Goal: Task Accomplishment & Management: Manage account settings

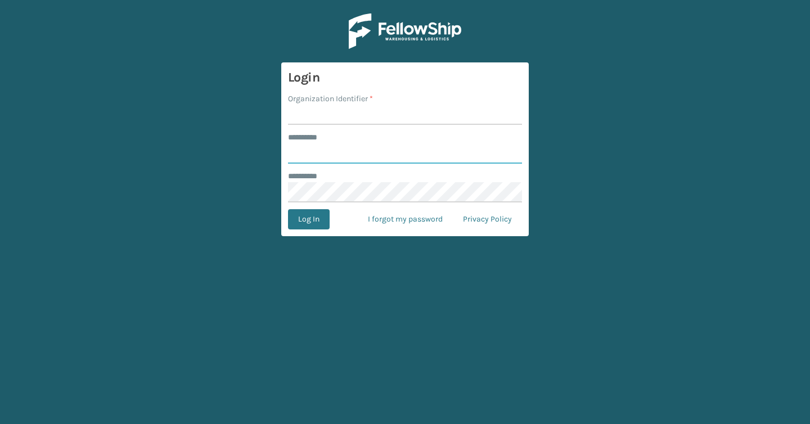
type input "*******"
click at [365, 119] on input "Organization Identifier *" at bounding box center [405, 115] width 234 height 20
type input "Brightech"
click at [308, 225] on button "Log In" at bounding box center [309, 219] width 42 height 20
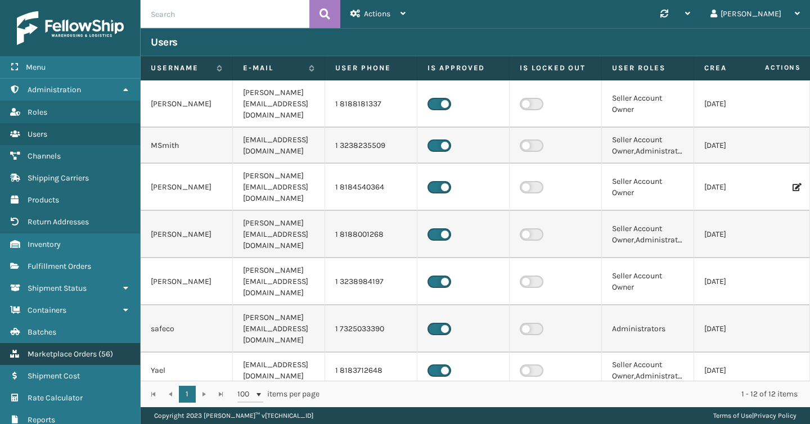
click at [80, 349] on span "Marketplace Orders" at bounding box center [62, 354] width 69 height 10
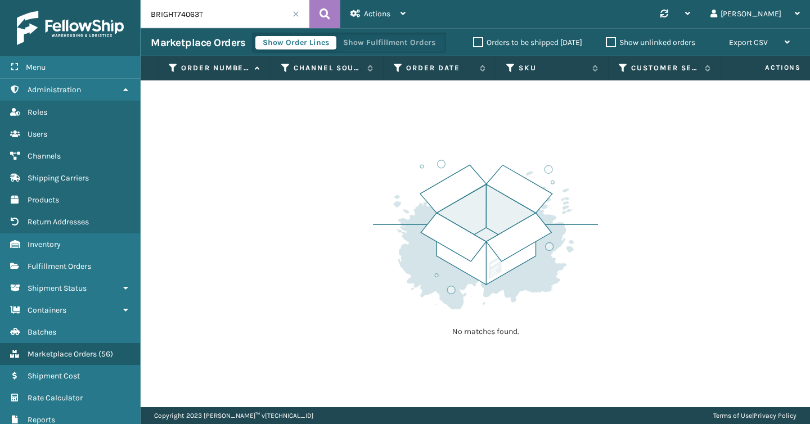
click at [183, 15] on input "BRIGHT74063T" at bounding box center [225, 14] width 169 height 28
paste input "44713"
type input "44713"
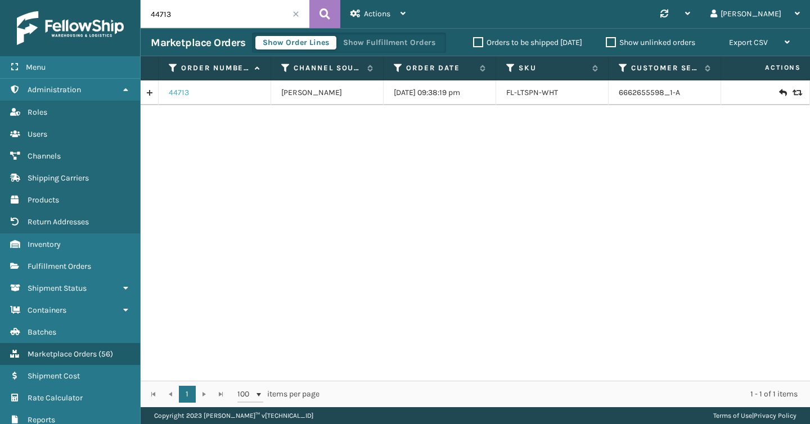
click at [184, 93] on link "44713" at bounding box center [179, 92] width 20 height 11
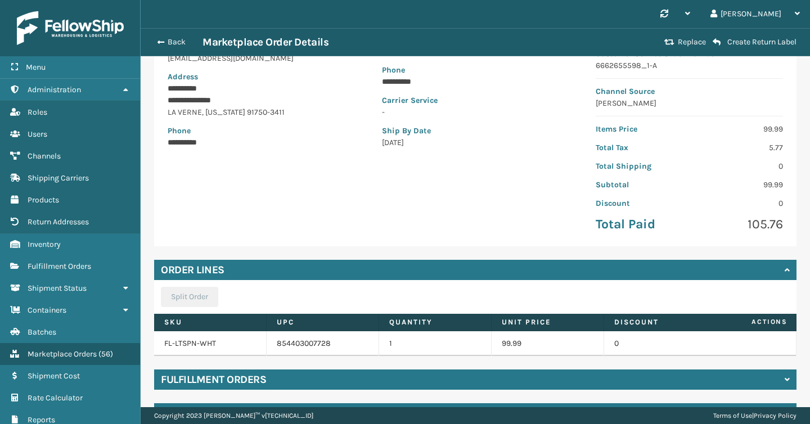
scroll to position [183, 0]
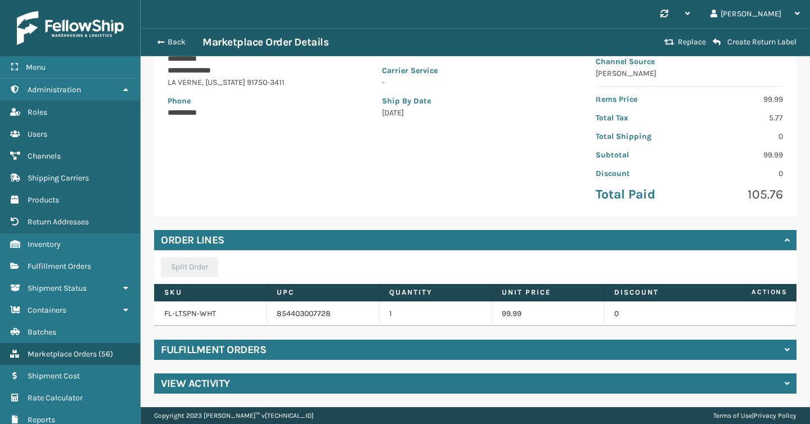
click at [247, 356] on h4 "Fulfillment Orders" at bounding box center [213, 349] width 105 height 13
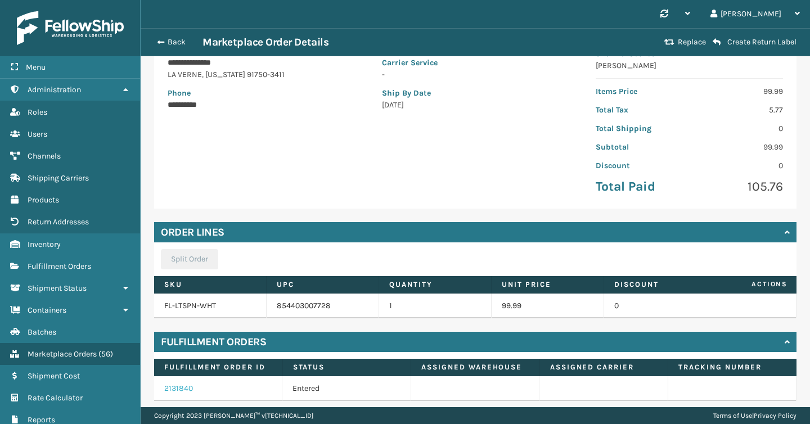
click at [180, 393] on link "2131840" at bounding box center [178, 388] width 29 height 10
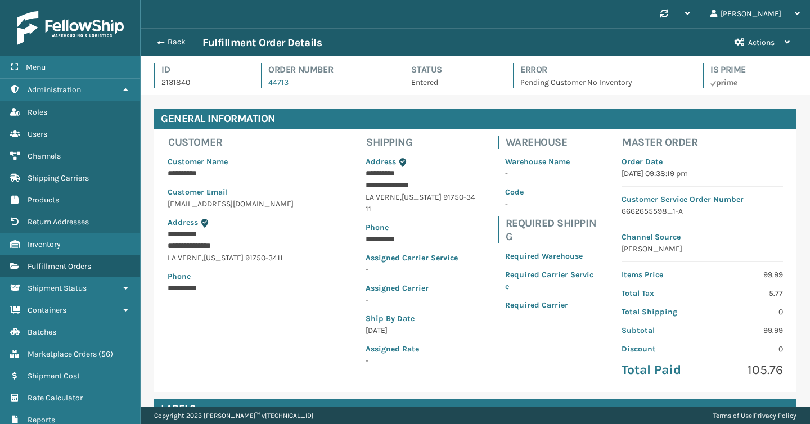
scroll to position [27, 669]
click at [751, 45] on span "Actions" at bounding box center [761, 43] width 26 height 10
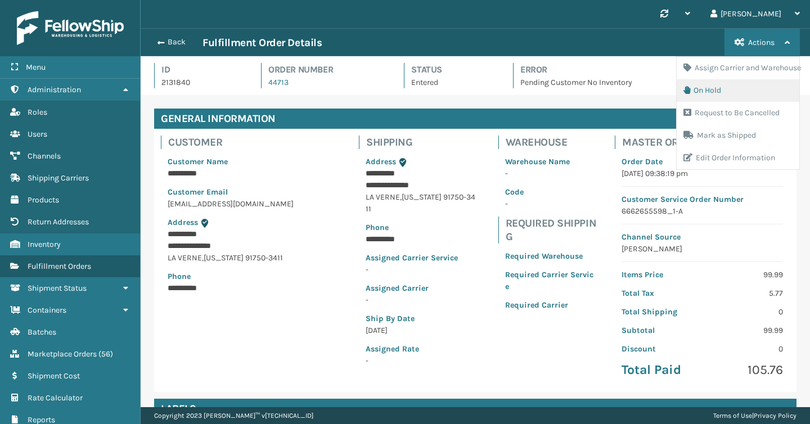
click at [711, 87] on button "On Hold" at bounding box center [737, 90] width 123 height 22
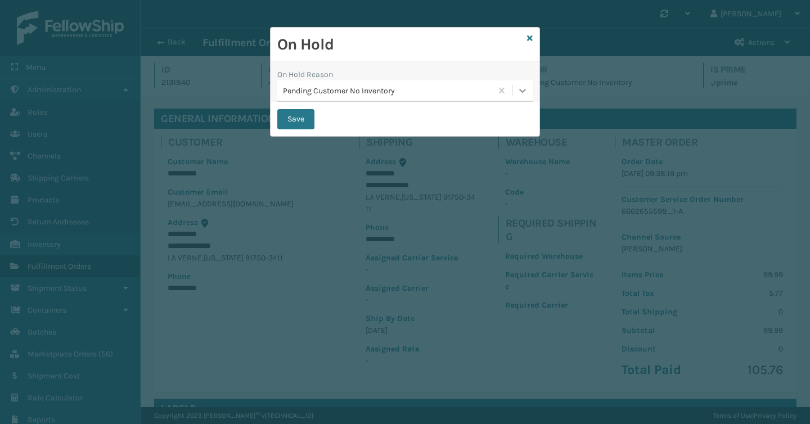
click at [519, 93] on icon at bounding box center [522, 90] width 11 height 11
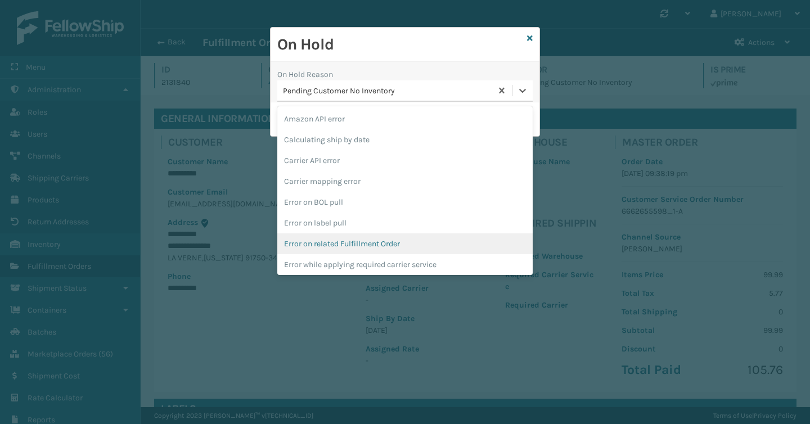
scroll to position [293, 0]
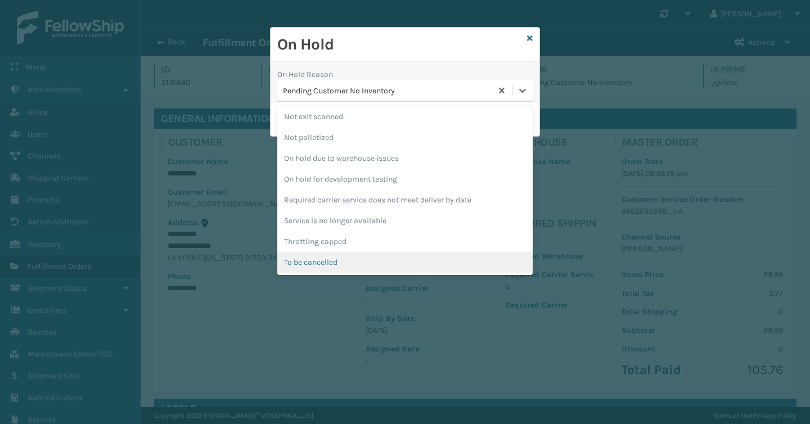
click at [410, 263] on div "To be cancelled" at bounding box center [404, 262] width 255 height 21
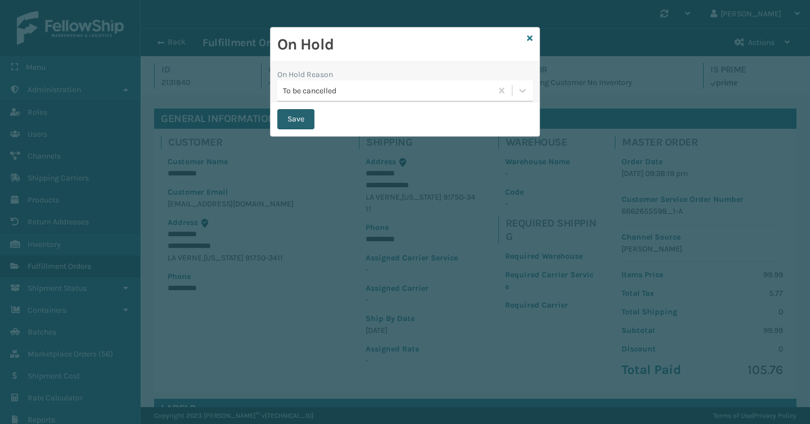
click at [295, 117] on button "Save" at bounding box center [295, 119] width 37 height 20
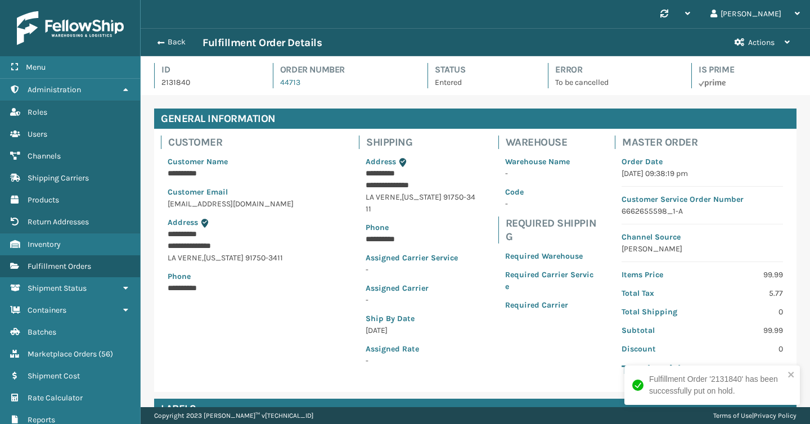
scroll to position [27, 669]
